Goal: Communication & Community: Share content

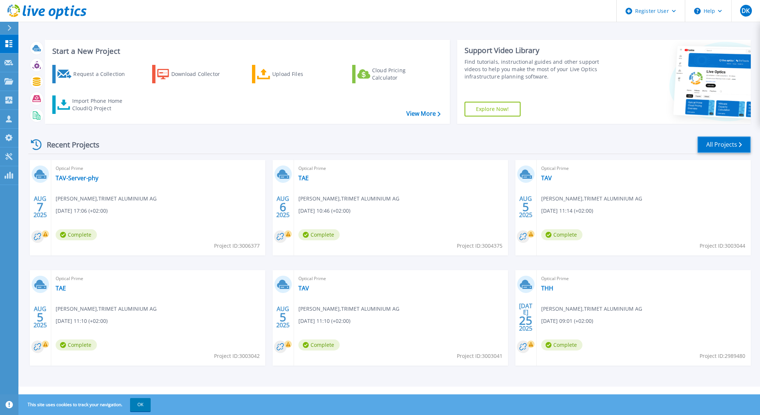
click at [726, 147] on link "All Projects" at bounding box center [723, 144] width 53 height 17
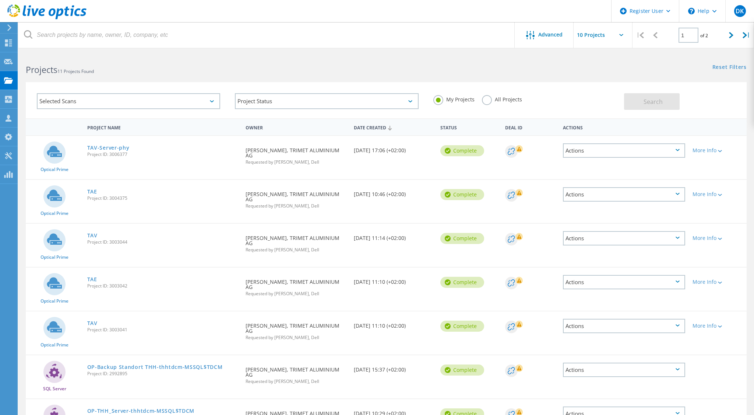
click at [641, 155] on div "Actions" at bounding box center [624, 150] width 122 height 14
click at [641, 155] on div "Share" at bounding box center [624, 156] width 121 height 11
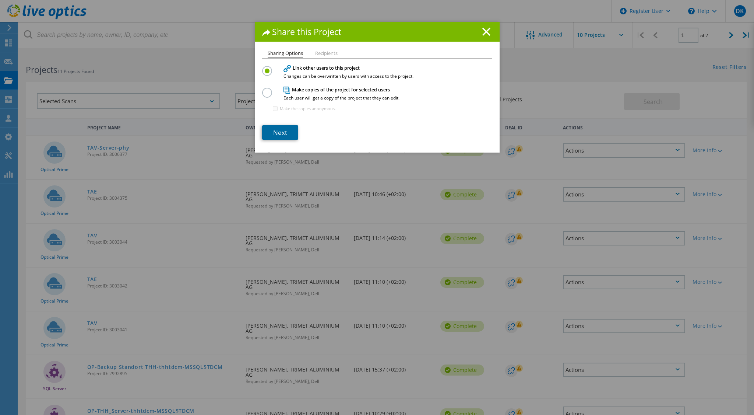
click at [279, 130] on link "Next" at bounding box center [280, 132] width 36 height 14
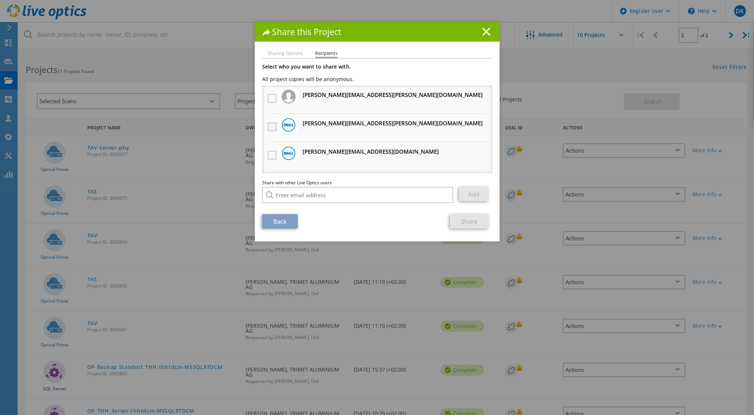
click at [268, 126] on label at bounding box center [273, 126] width 11 height 9
click at [0, 0] on input "checkbox" at bounding box center [0, 0] width 0 height 0
click at [462, 225] on link "Share" at bounding box center [469, 221] width 39 height 14
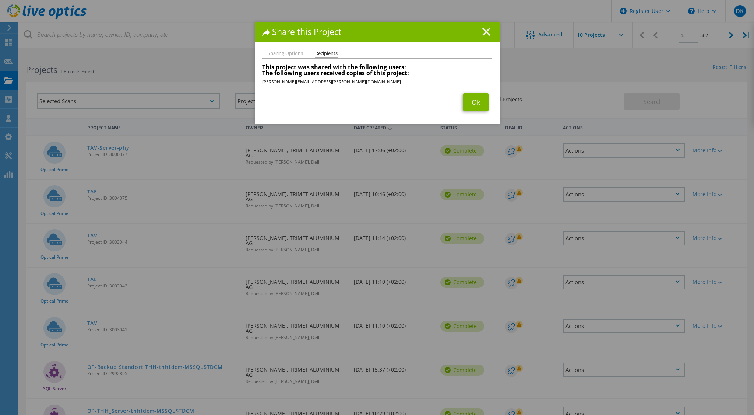
click at [483, 33] on line at bounding box center [486, 31] width 7 height 7
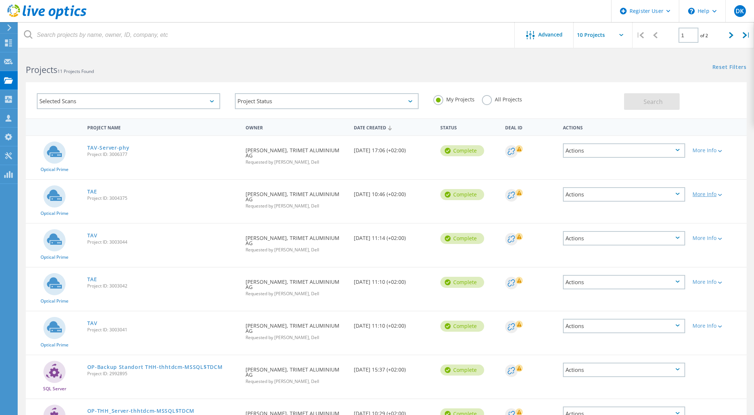
click at [705, 192] on div "More Info" at bounding box center [718, 194] width 50 height 5
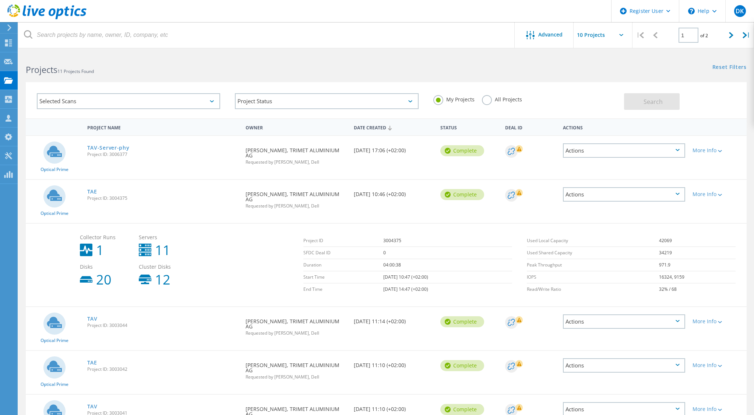
click at [650, 187] on div "Actions" at bounding box center [624, 194] width 122 height 14
click at [582, 194] on div "Share" at bounding box center [624, 199] width 121 height 11
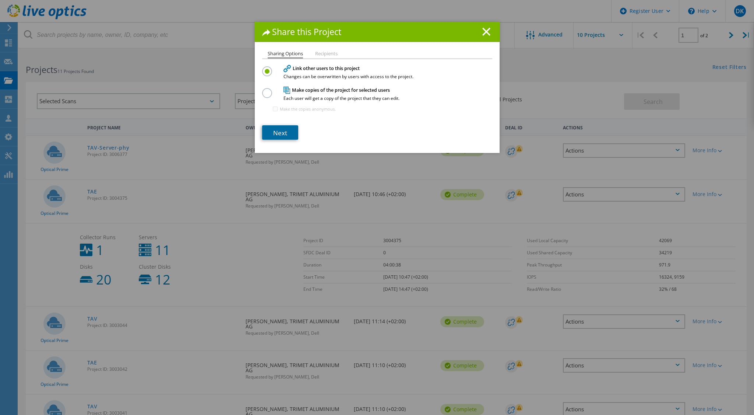
click at [279, 133] on link "Next" at bounding box center [280, 132] width 36 height 14
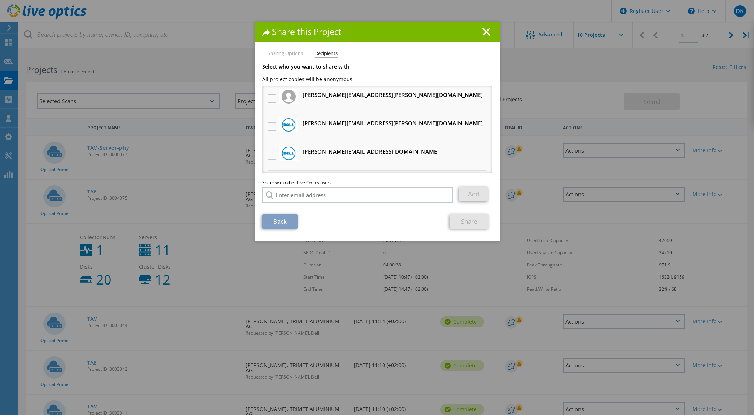
click at [331, 126] on h3 "[PERSON_NAME][EMAIL_ADDRESS][PERSON_NAME][DOMAIN_NAME] Will receive an anonymou…" at bounding box center [393, 123] width 180 height 9
click at [270, 126] on label at bounding box center [273, 126] width 11 height 9
click at [0, 0] on input "checkbox" at bounding box center [0, 0] width 0 height 0
click at [470, 219] on link "Share" at bounding box center [469, 221] width 39 height 14
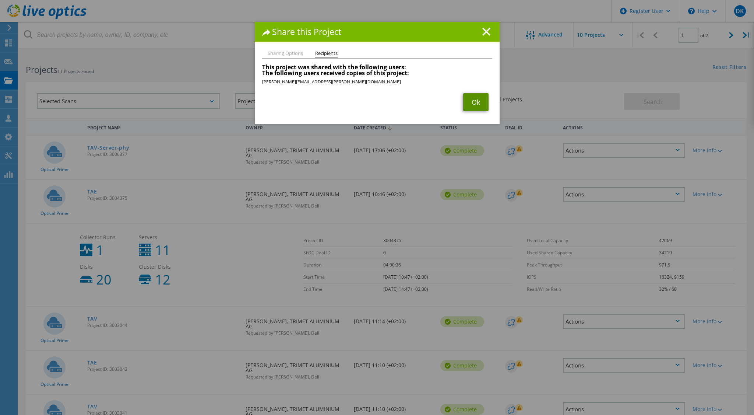
click at [475, 99] on link "Ok" at bounding box center [475, 102] width 25 height 18
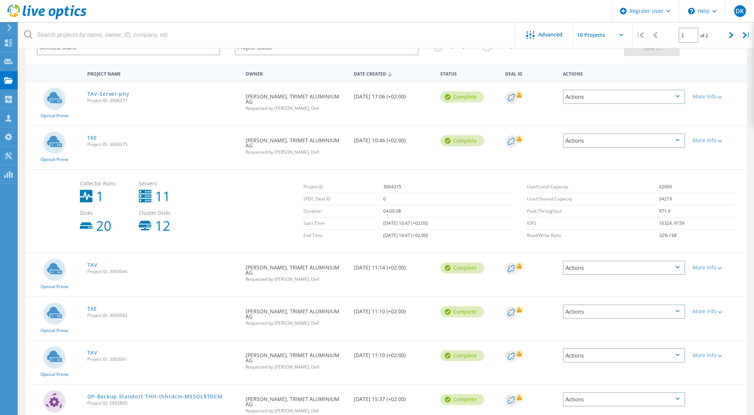
scroll to position [74, 0]
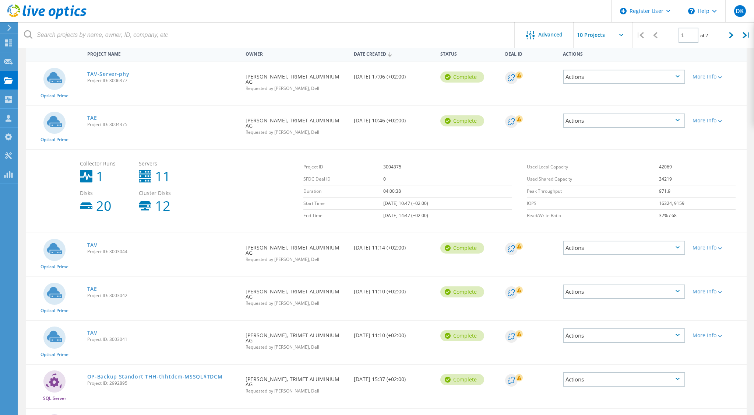
click at [715, 245] on div "More Info" at bounding box center [718, 247] width 50 height 5
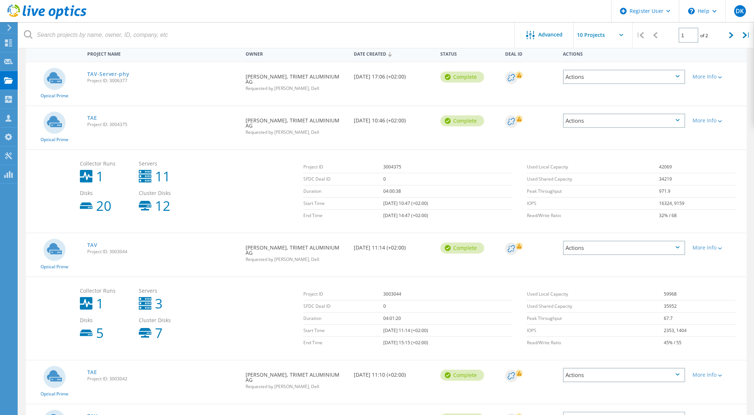
click at [664, 241] on div "Actions" at bounding box center [624, 248] width 122 height 14
click at [660, 248] on div "Share" at bounding box center [624, 253] width 121 height 11
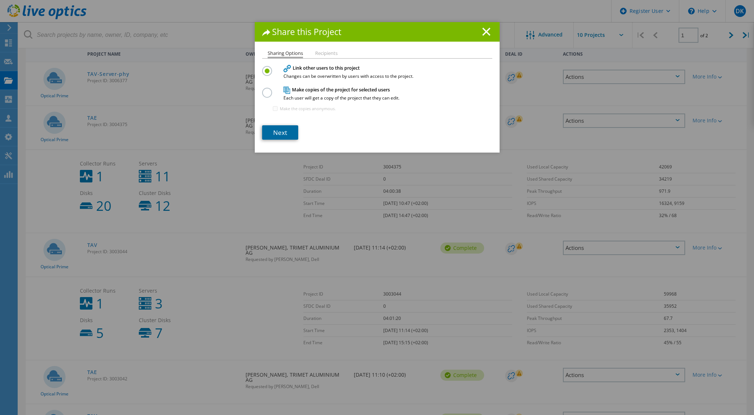
click at [282, 134] on link "Next" at bounding box center [280, 132] width 36 height 14
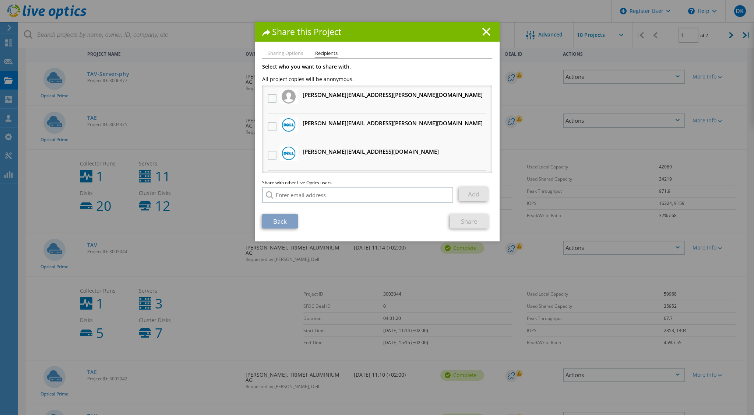
click at [304, 124] on h3 "[PERSON_NAME][EMAIL_ADDRESS][PERSON_NAME][DOMAIN_NAME] Will receive an anonymou…" at bounding box center [393, 123] width 180 height 9
click at [268, 129] on label at bounding box center [273, 126] width 11 height 9
click at [0, 0] on input "checkbox" at bounding box center [0, 0] width 0 height 0
click at [468, 218] on link "Share" at bounding box center [469, 221] width 39 height 14
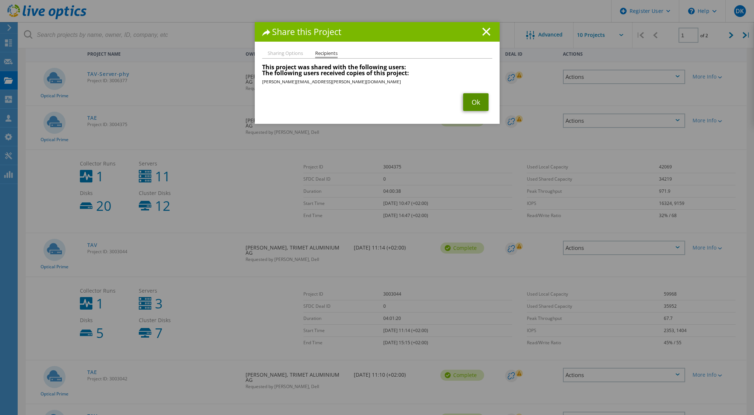
click at [476, 102] on link "Ok" at bounding box center [475, 102] width 25 height 18
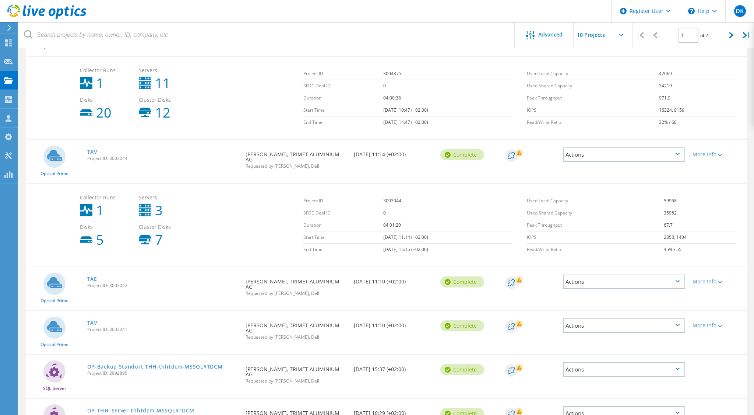
scroll to position [221, 0]
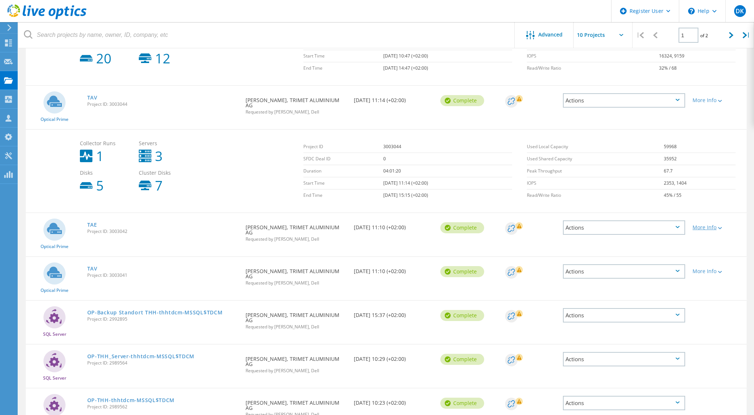
click at [719, 225] on div at bounding box center [720, 227] width 6 height 4
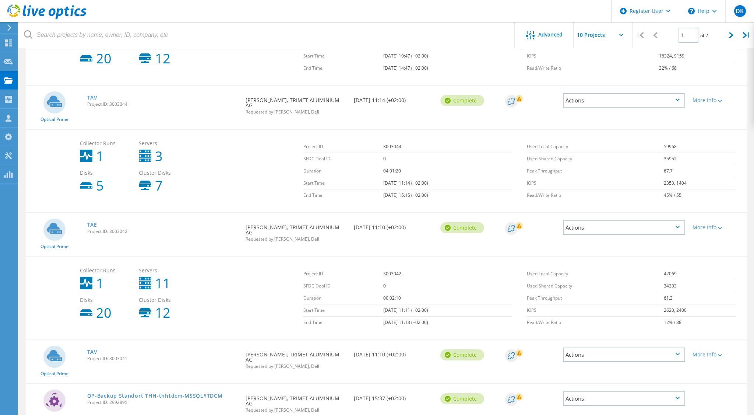
click at [617, 220] on div "Actions" at bounding box center [624, 227] width 122 height 14
click at [612, 228] on div "Share" at bounding box center [624, 233] width 121 height 11
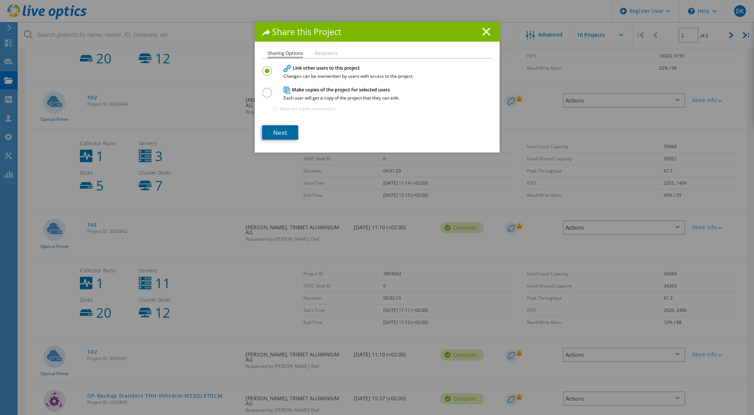
click at [283, 131] on link "Next" at bounding box center [280, 132] width 36 height 14
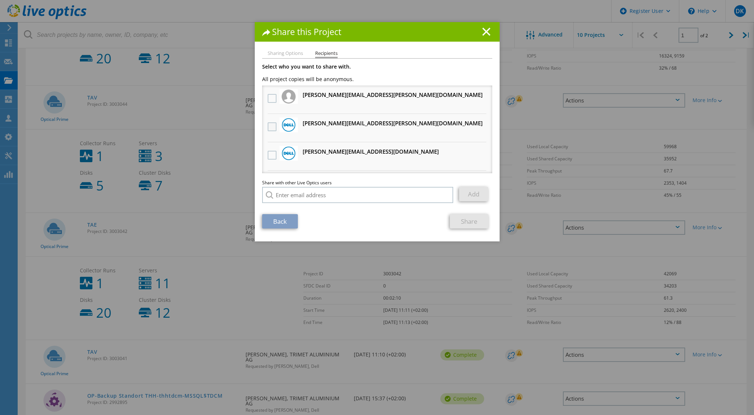
click at [273, 130] on label at bounding box center [273, 126] width 11 height 9
click at [0, 0] on input "checkbox" at bounding box center [0, 0] width 0 height 0
click at [481, 219] on link "Share" at bounding box center [469, 221] width 39 height 14
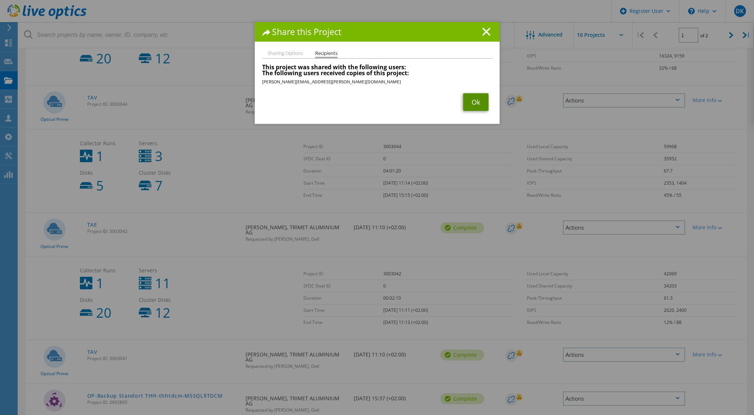
click at [467, 105] on link "Ok" at bounding box center [475, 102] width 25 height 18
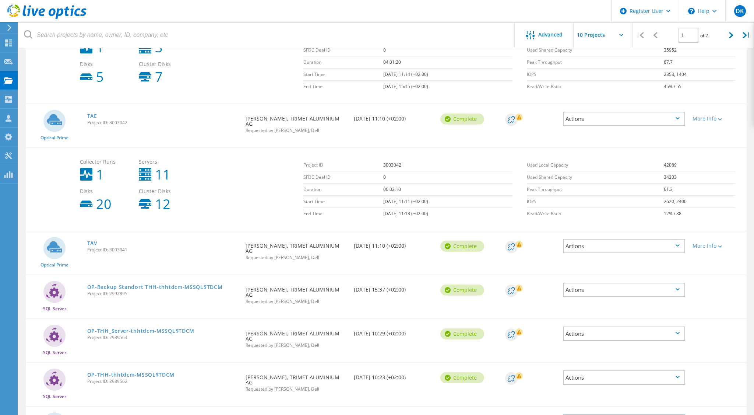
scroll to position [331, 0]
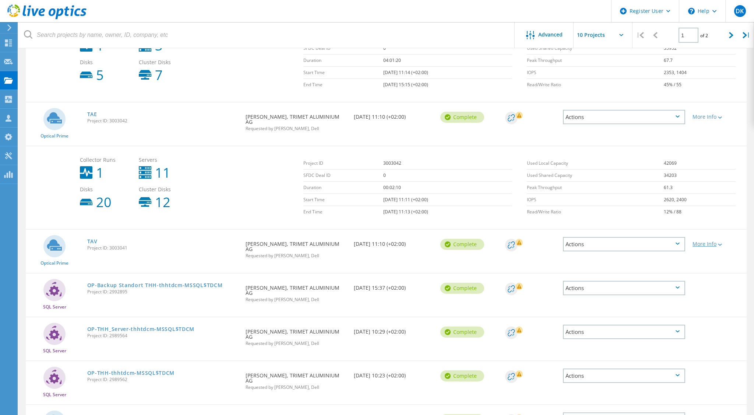
click at [715, 241] on div "More Info" at bounding box center [718, 243] width 50 height 5
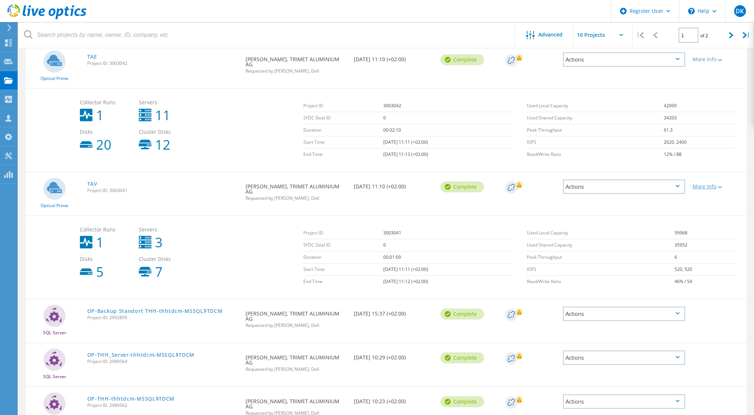
scroll to position [405, 0]
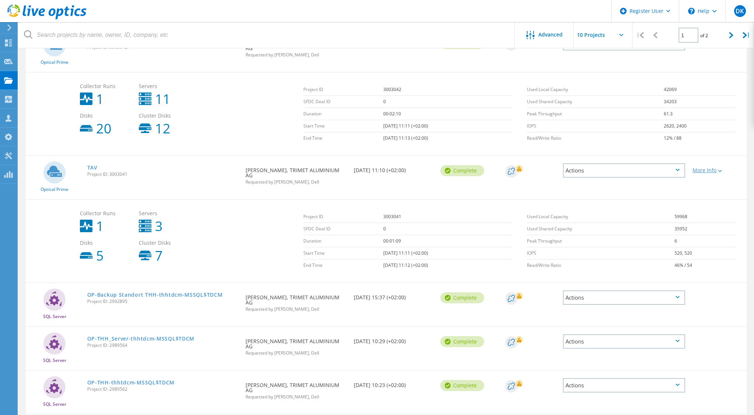
click at [695, 168] on div "More Info" at bounding box center [718, 170] width 50 height 5
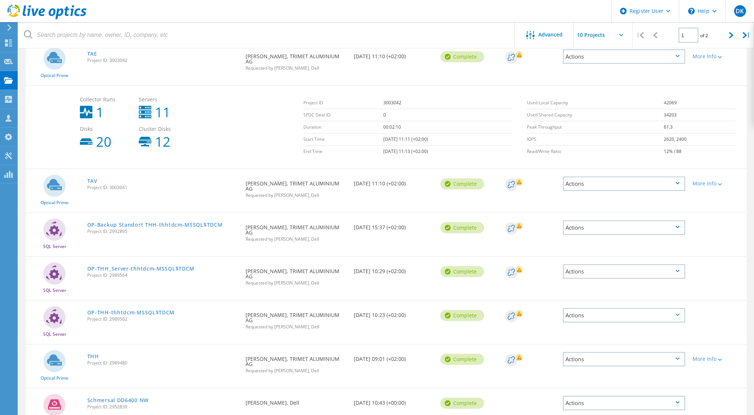
scroll to position [385, 0]
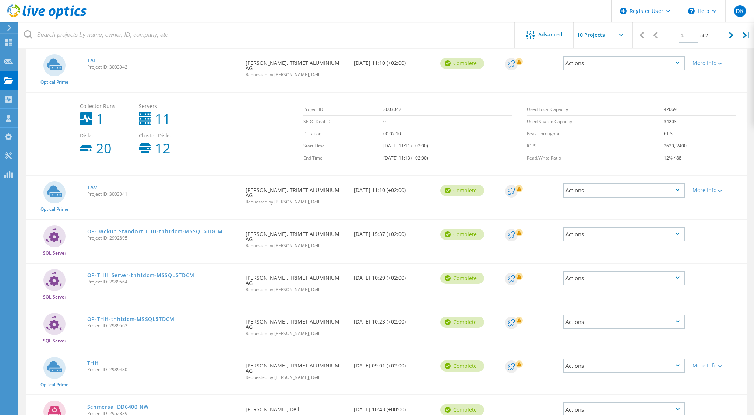
click at [692, 176] on div "More Info" at bounding box center [718, 188] width 58 height 24
click at [695, 187] on div "More Info" at bounding box center [718, 189] width 50 height 5
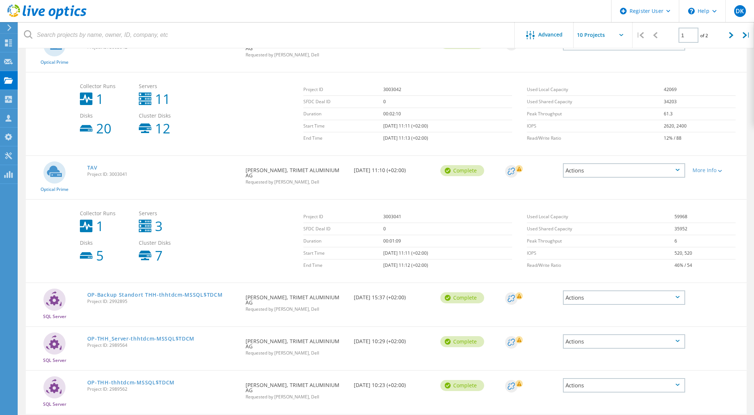
click at [648, 163] on div "Actions" at bounding box center [624, 170] width 122 height 14
click at [641, 171] on div "Share" at bounding box center [624, 176] width 121 height 11
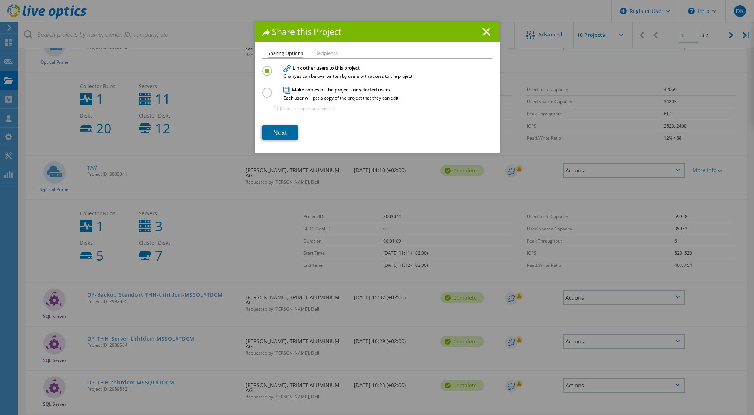
click at [280, 130] on link "Next" at bounding box center [280, 132] width 36 height 14
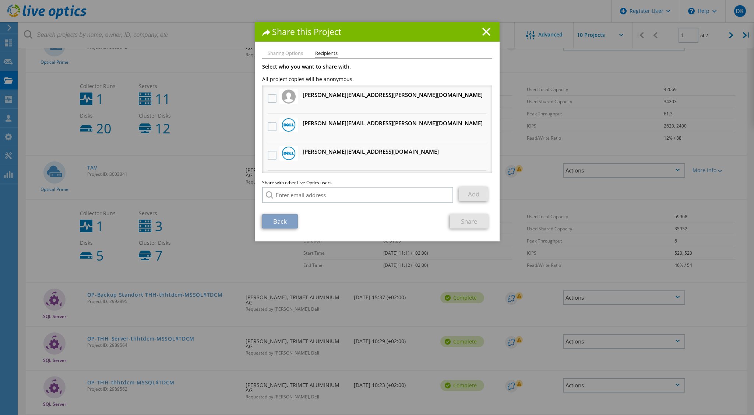
click at [304, 126] on h3 "[PERSON_NAME][EMAIL_ADDRESS][PERSON_NAME][DOMAIN_NAME] Will receive an anonymou…" at bounding box center [393, 123] width 180 height 9
click at [276, 126] on li "[PERSON_NAME][EMAIL_ADDRESS][PERSON_NAME][DOMAIN_NAME] Will receive an anonymou…" at bounding box center [377, 128] width 230 height 28
click at [270, 129] on label at bounding box center [273, 126] width 11 height 9
click at [0, 0] on input "checkbox" at bounding box center [0, 0] width 0 height 0
click at [472, 217] on link "Share" at bounding box center [469, 221] width 39 height 14
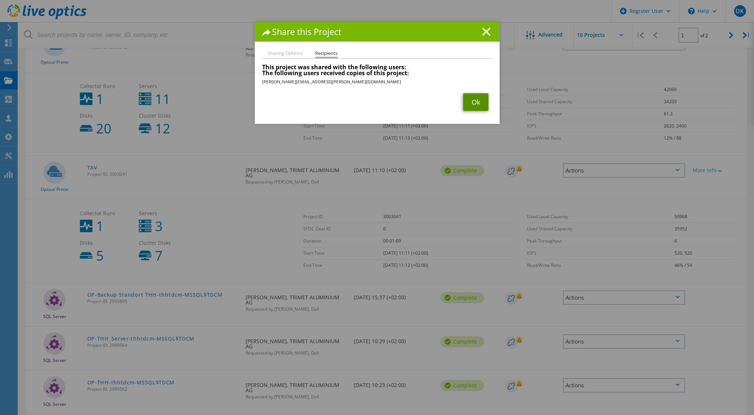
click at [470, 99] on link "Ok" at bounding box center [475, 102] width 25 height 18
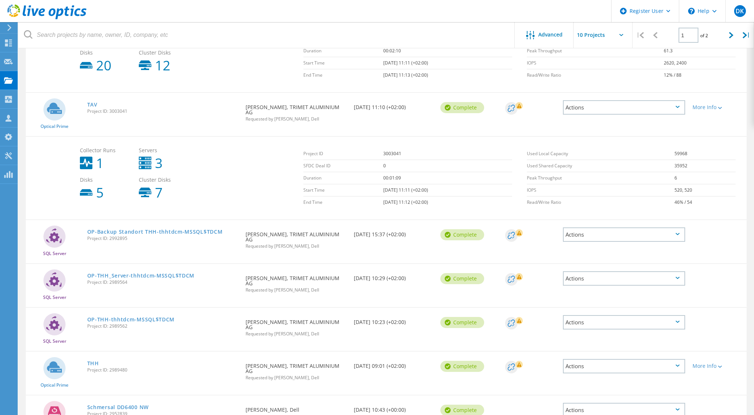
scroll to position [469, 0]
click at [675, 227] on div "Actions" at bounding box center [624, 234] width 122 height 14
click at [671, 234] on div "Share" at bounding box center [624, 239] width 121 height 11
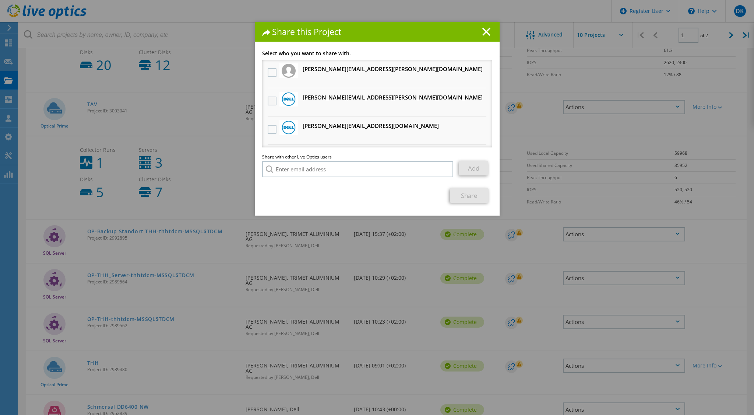
click at [272, 101] on label at bounding box center [273, 101] width 11 height 9
click at [0, 0] on input "checkbox" at bounding box center [0, 0] width 0 height 0
click at [481, 196] on link "Share" at bounding box center [469, 195] width 39 height 14
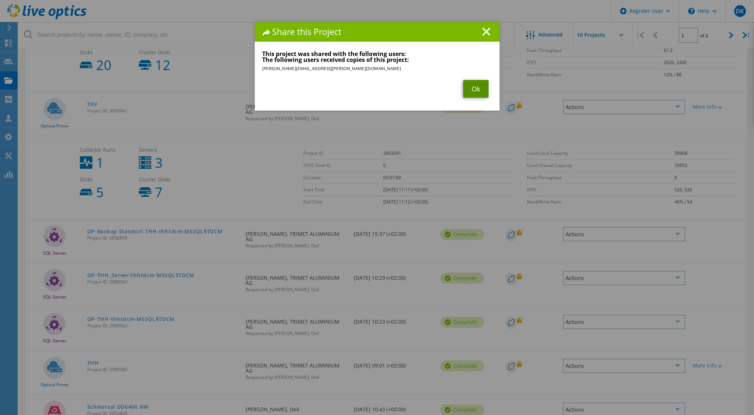
click at [477, 89] on link "Ok" at bounding box center [475, 89] width 25 height 18
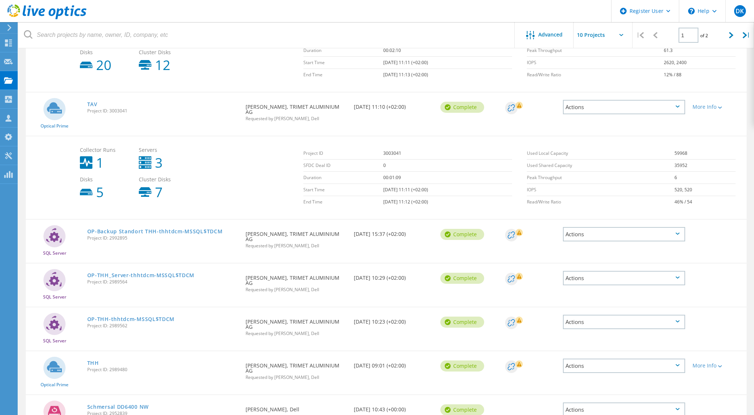
click at [610, 227] on div "Actions" at bounding box center [624, 234] width 122 height 14
click at [602, 234] on div "Share" at bounding box center [624, 239] width 121 height 11
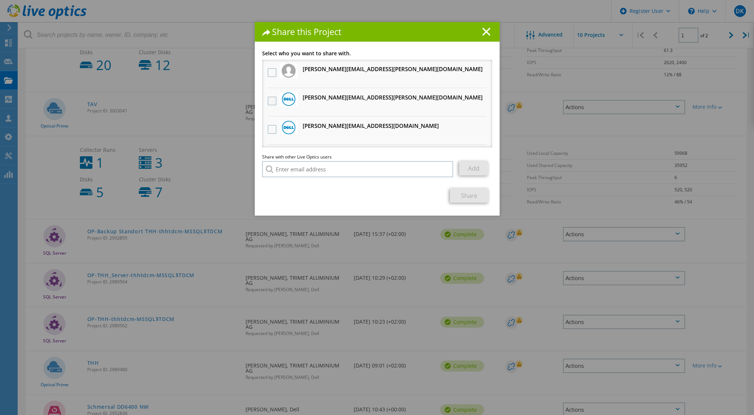
click at [269, 102] on label at bounding box center [273, 101] width 11 height 9
click at [0, 0] on input "checkbox" at bounding box center [0, 0] width 0 height 0
click at [454, 192] on link "Share" at bounding box center [469, 195] width 39 height 14
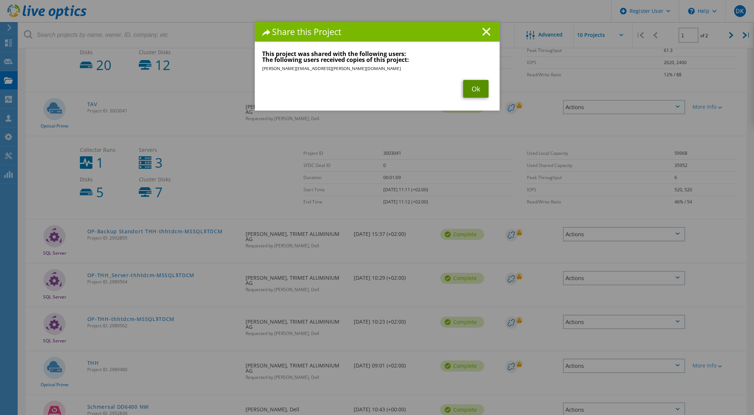
click at [483, 94] on link "Ok" at bounding box center [475, 89] width 25 height 18
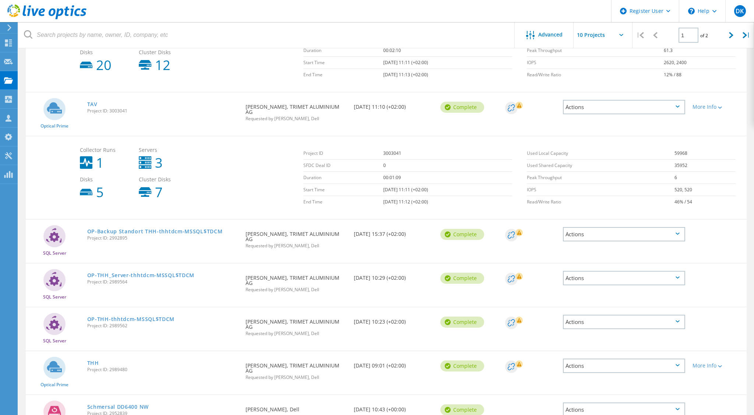
click at [655, 227] on div "Actions" at bounding box center [624, 234] width 122 height 14
click at [723, 220] on div "SQL Server OP-Backup Standort THH-thhtdcm-MSSQL$TDCM Project ID: 2992895 Reques…" at bounding box center [386, 241] width 721 height 43
click at [666, 227] on div "Actions" at bounding box center [624, 234] width 122 height 14
click at [705, 220] on div "SQL Server OP-Backup Standort THH-thhtdcm-MSSQL$TDCM Project ID: 2992895 Reques…" at bounding box center [386, 241] width 721 height 43
click at [628, 271] on div "Actions" at bounding box center [624, 278] width 122 height 14
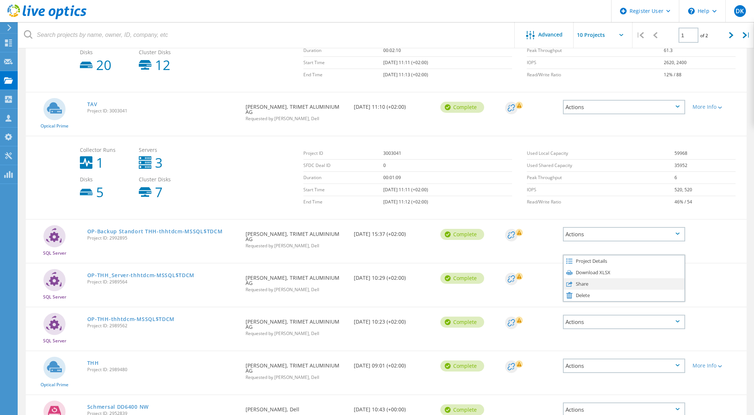
click at [628, 278] on div "Share" at bounding box center [624, 283] width 121 height 11
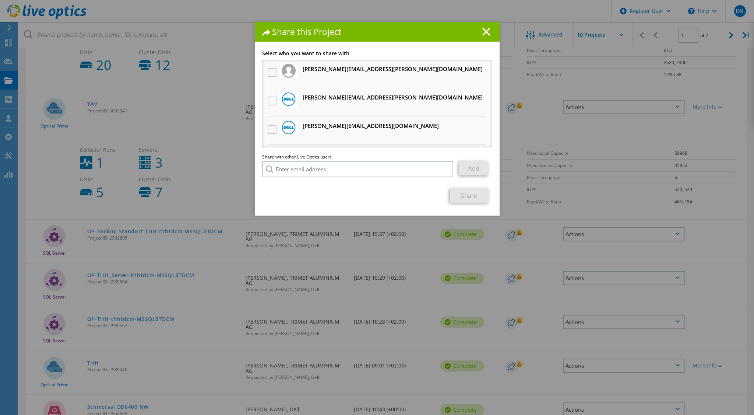
click at [331, 98] on h3 "[PERSON_NAME][EMAIL_ADDRESS][PERSON_NAME][DOMAIN_NAME] Will receive an anonymou…" at bounding box center [393, 97] width 180 height 9
click at [270, 102] on label at bounding box center [273, 101] width 11 height 9
click at [0, 0] on input "checkbox" at bounding box center [0, 0] width 0 height 0
click at [478, 195] on link "Share" at bounding box center [469, 195] width 39 height 14
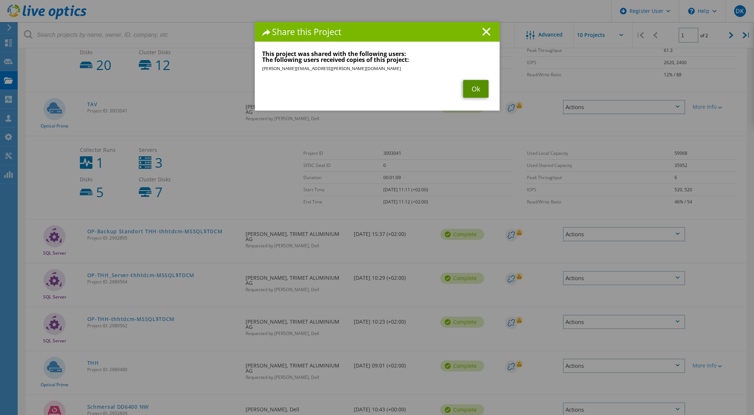
click at [465, 89] on link "Ok" at bounding box center [475, 89] width 25 height 18
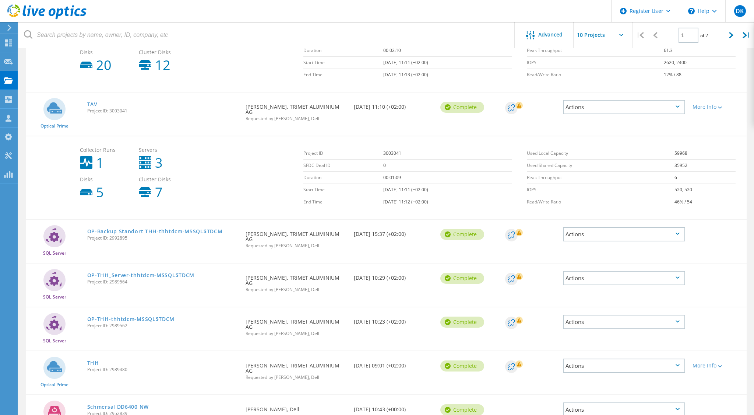
click at [678, 320] on icon at bounding box center [678, 321] width 4 height 2
click at [670, 322] on div "Share" at bounding box center [624, 327] width 121 height 11
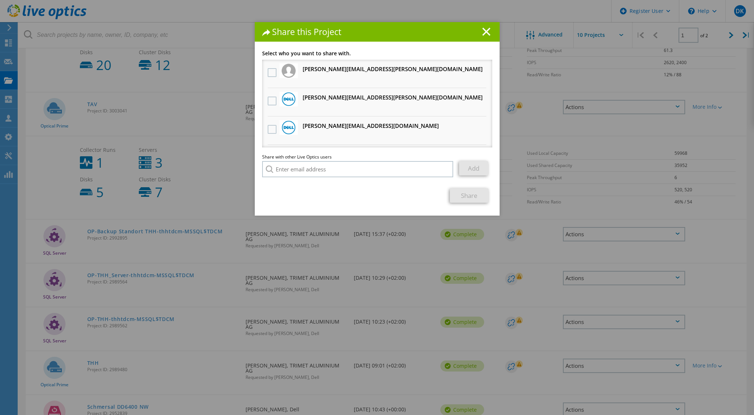
click at [340, 101] on h3 "[PERSON_NAME][EMAIL_ADDRESS][PERSON_NAME][DOMAIN_NAME] Will receive an anonymou…" at bounding box center [393, 97] width 180 height 9
click at [268, 102] on label at bounding box center [273, 101] width 11 height 9
click at [0, 0] on input "checkbox" at bounding box center [0, 0] width 0 height 0
click at [476, 198] on link "Share" at bounding box center [469, 195] width 39 height 14
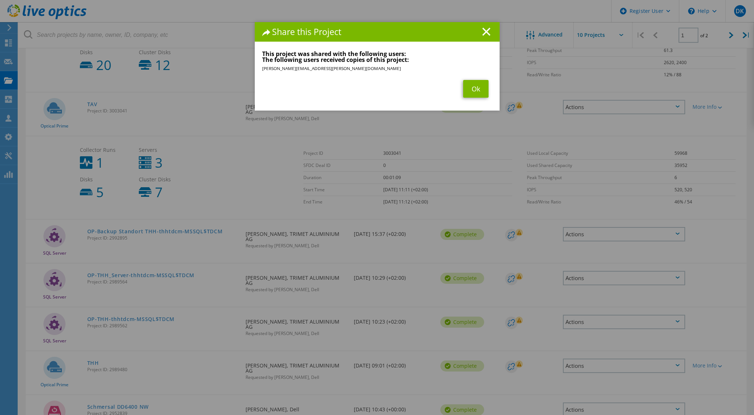
click at [721, 284] on div "Share this Project Link other users to this project Changes can be overwritten …" at bounding box center [377, 218] width 754 height 393
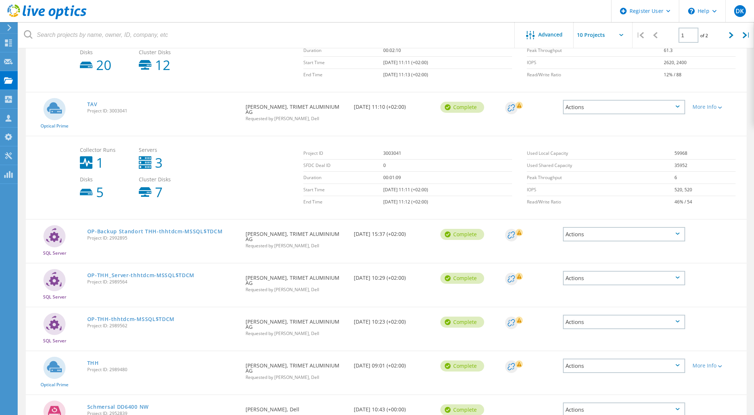
click at [681, 358] on div "Actions" at bounding box center [624, 365] width 122 height 14
click at [673, 366] on div "Share" at bounding box center [624, 371] width 121 height 11
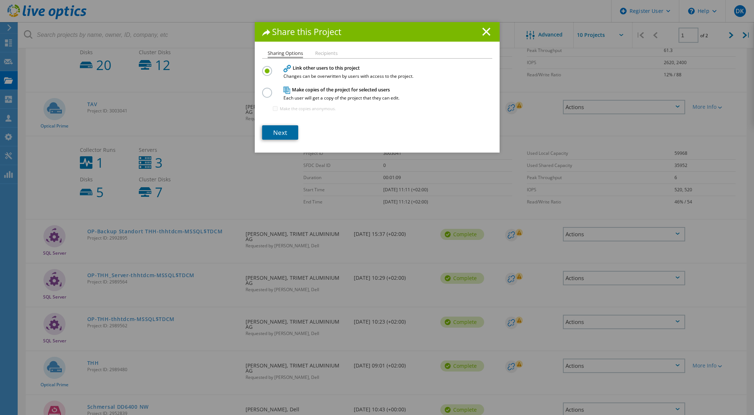
click at [273, 134] on link "Next" at bounding box center [280, 132] width 36 height 14
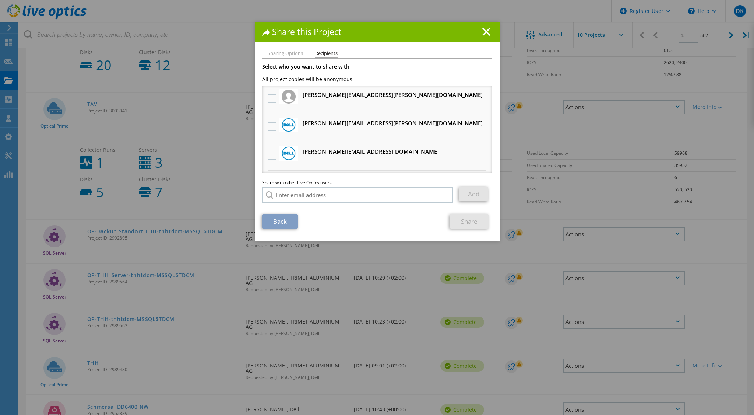
click at [334, 128] on h3 "[PERSON_NAME][EMAIL_ADDRESS][PERSON_NAME][DOMAIN_NAME] Will receive an anonymou…" at bounding box center [393, 123] width 180 height 9
click at [270, 126] on label at bounding box center [273, 126] width 11 height 9
click at [0, 0] on input "checkbox" at bounding box center [0, 0] width 0 height 0
click at [458, 225] on link "Share" at bounding box center [469, 221] width 39 height 14
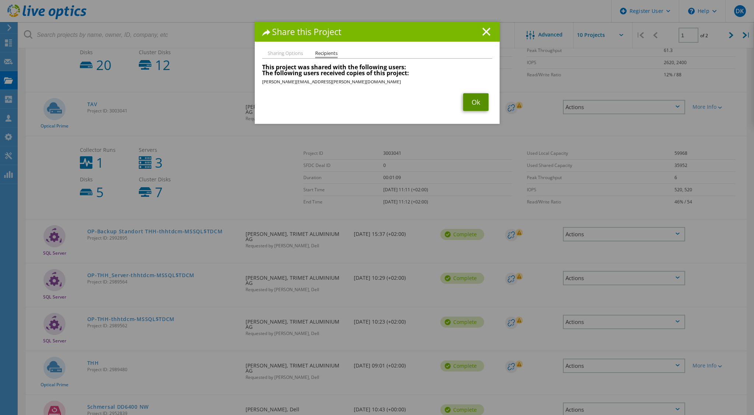
click at [473, 103] on link "Ok" at bounding box center [475, 102] width 25 height 18
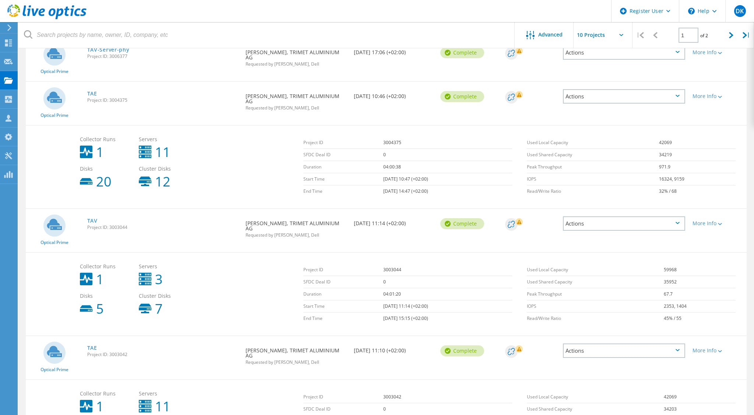
scroll to position [0, 0]
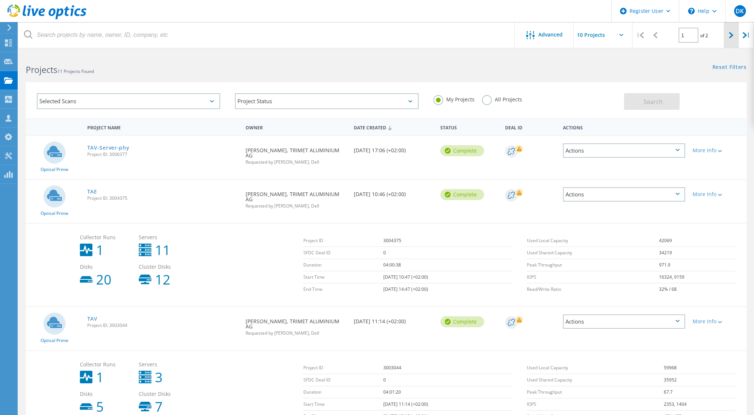
click at [729, 35] on div at bounding box center [731, 35] width 15 height 26
type input "2"
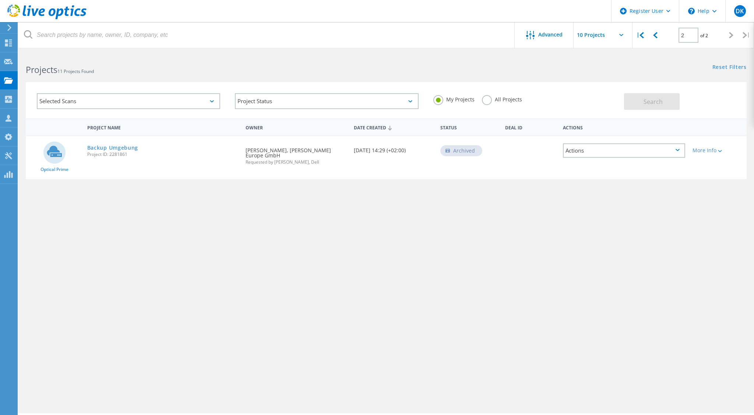
click at [672, 365] on div "Advanced | 2 of 2 | Email Address Project Name Company Date Created Project Id …" at bounding box center [386, 232] width 736 height 359
